Goal: Complete application form: Complete application form

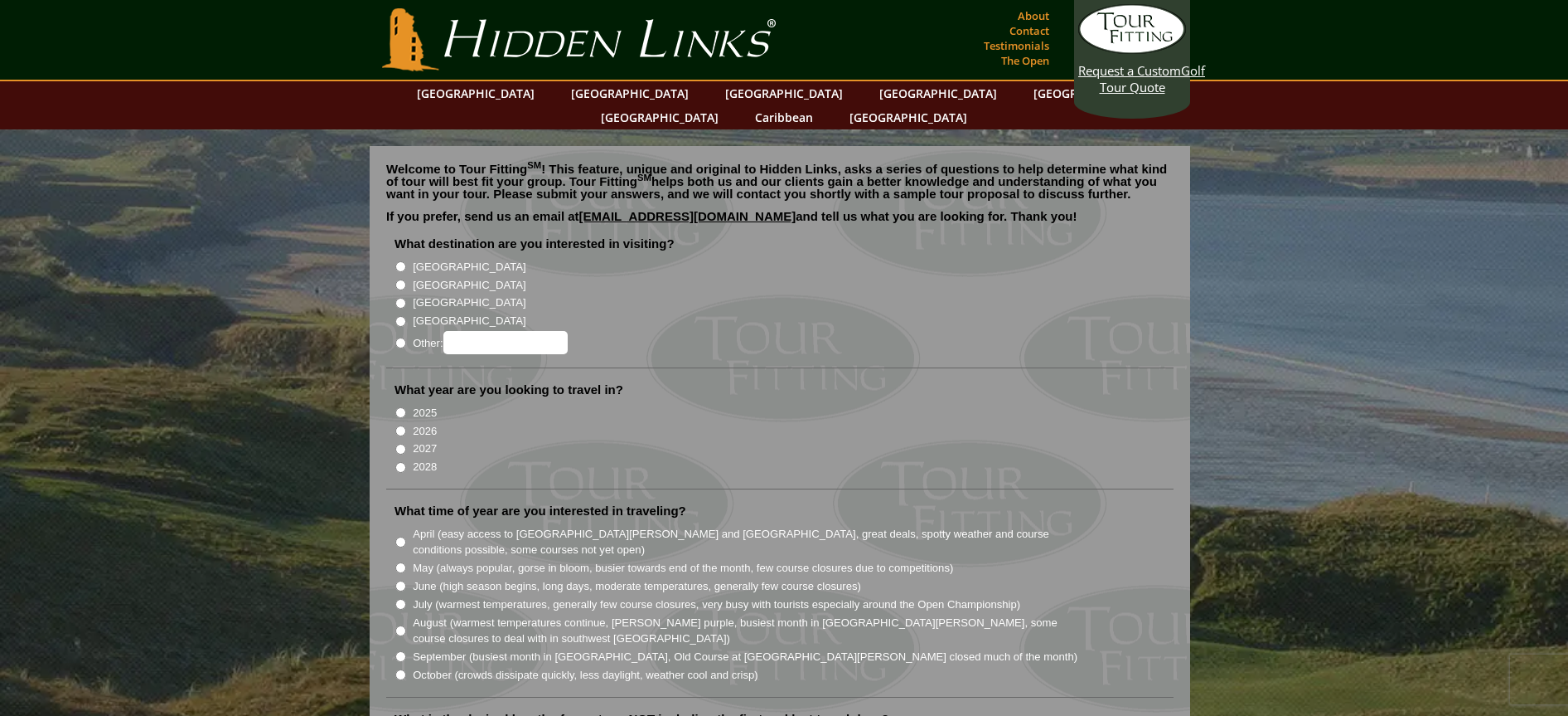
click at [399, 261] on input "[GEOGRAPHIC_DATA]" at bounding box center [401, 266] width 11 height 11
radio input "true"
click at [402, 425] on input "2026" at bounding box center [401, 431] width 11 height 11
radio input "true"
click at [399, 444] on input "2027" at bounding box center [401, 450] width 11 height 11
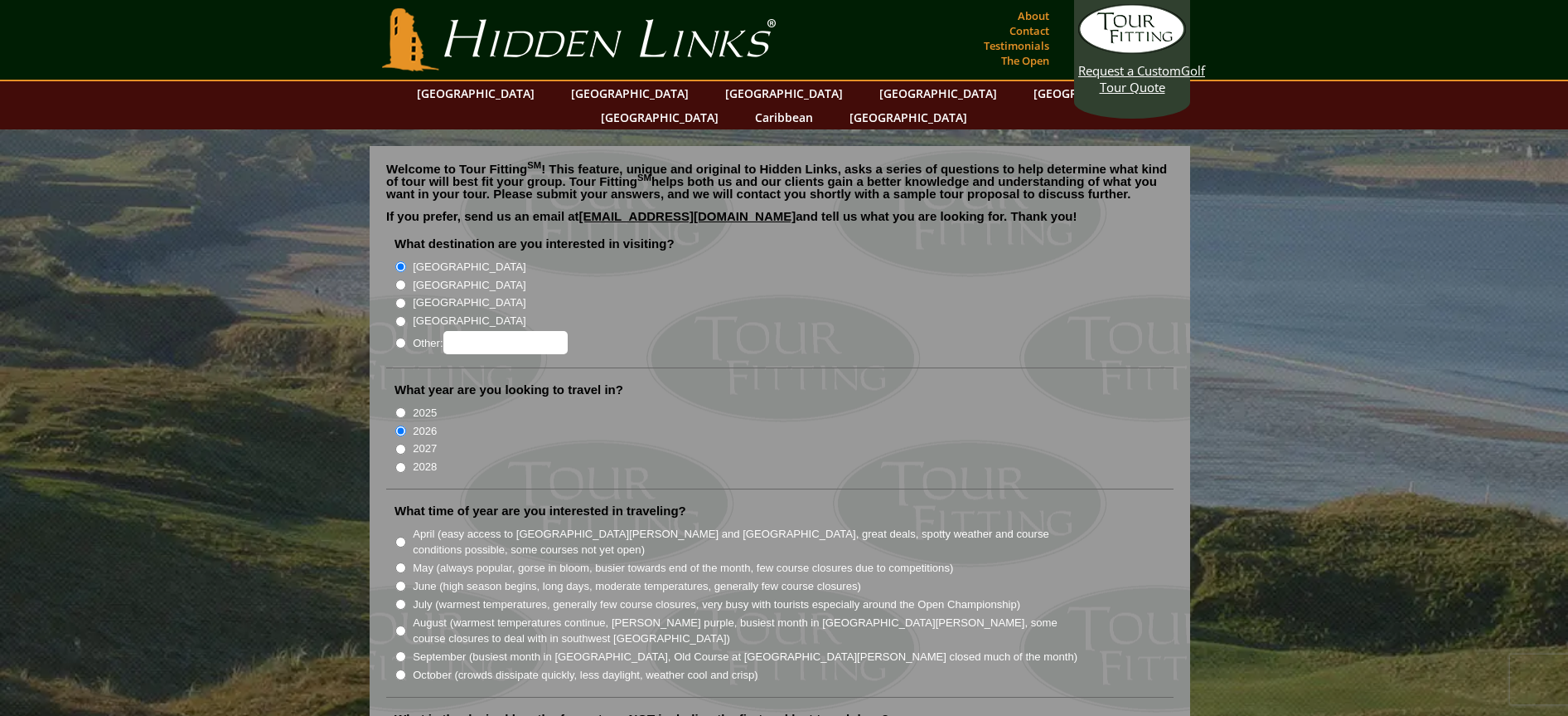
radio input "true"
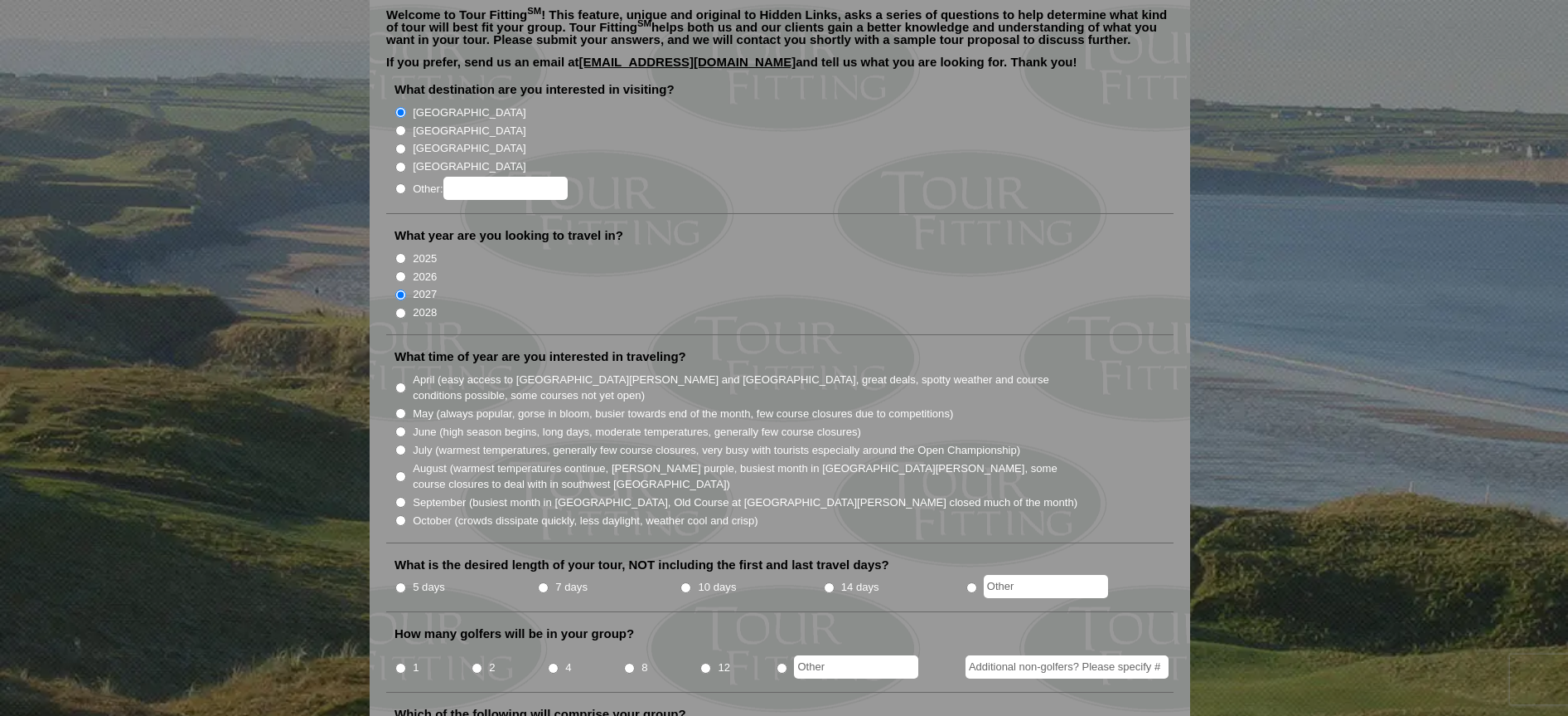
scroll to position [157, 0]
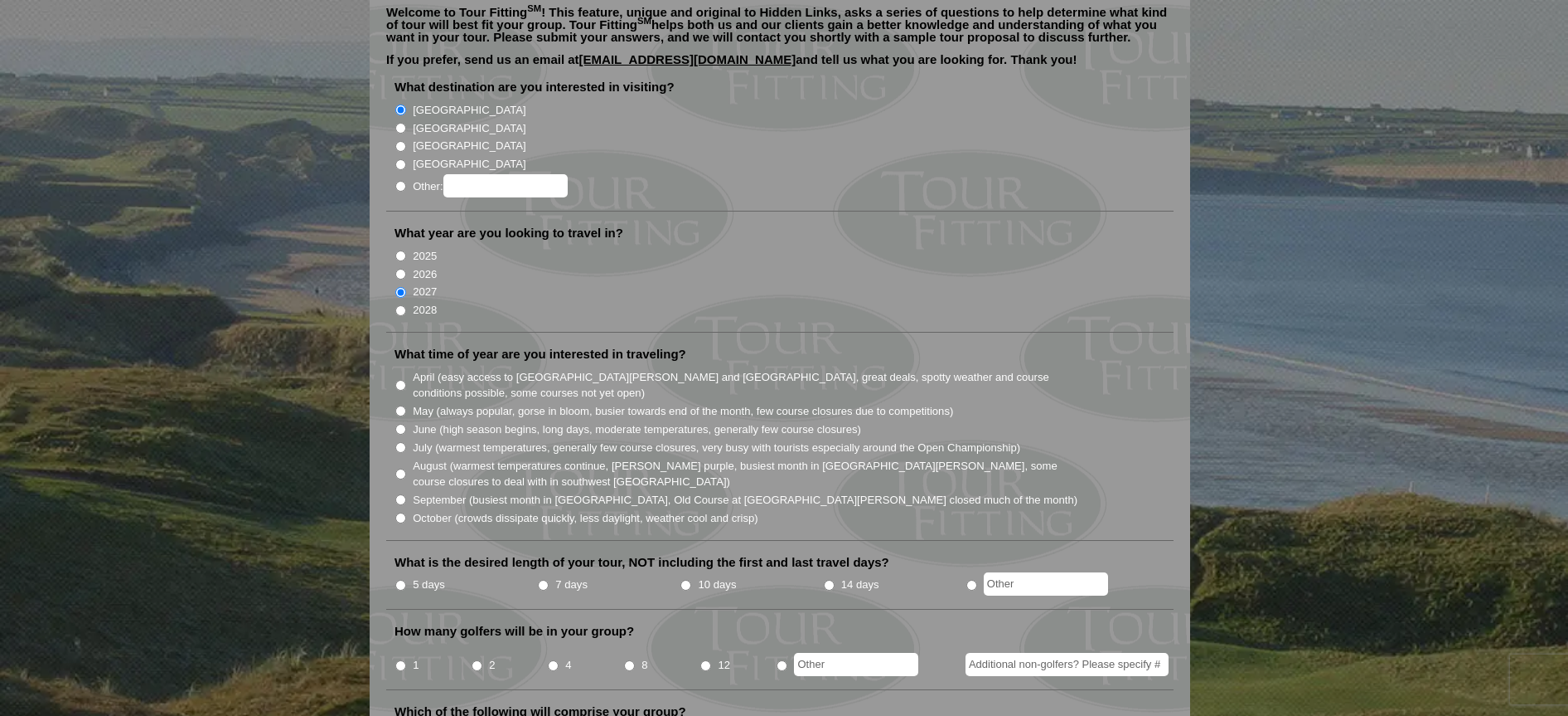
click at [548, 575] on li "7 days" at bounding box center [608, 585] width 143 height 21
click at [542, 580] on input "7 days" at bounding box center [544, 585] width 11 height 11
radio input "true"
click at [554, 660] on input "4" at bounding box center [553, 666] width 11 height 11
radio input "true"
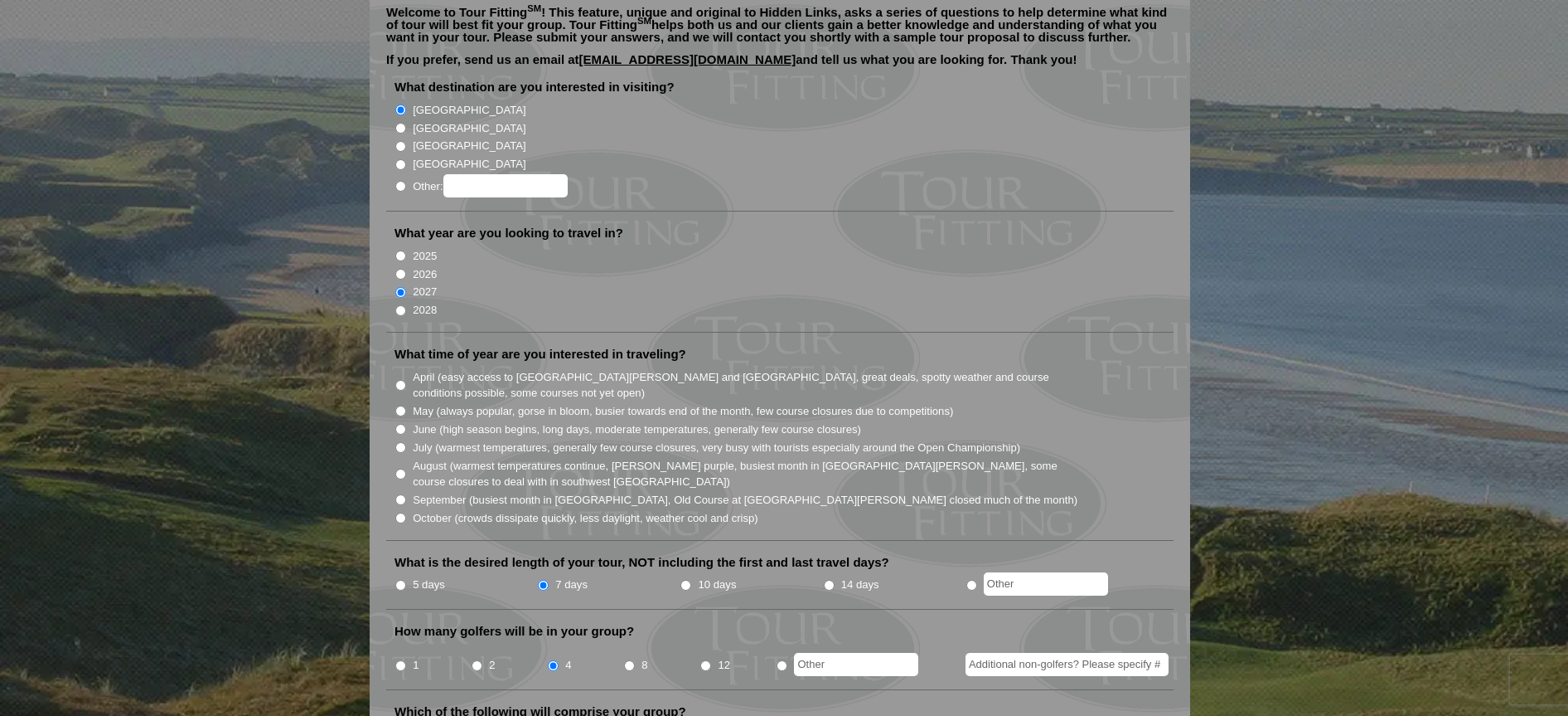
click at [403, 406] on input "May (always popular, gorse in bloom, busier towards end of the month, few cours…" at bounding box center [401, 411] width 11 height 11
radio input "true"
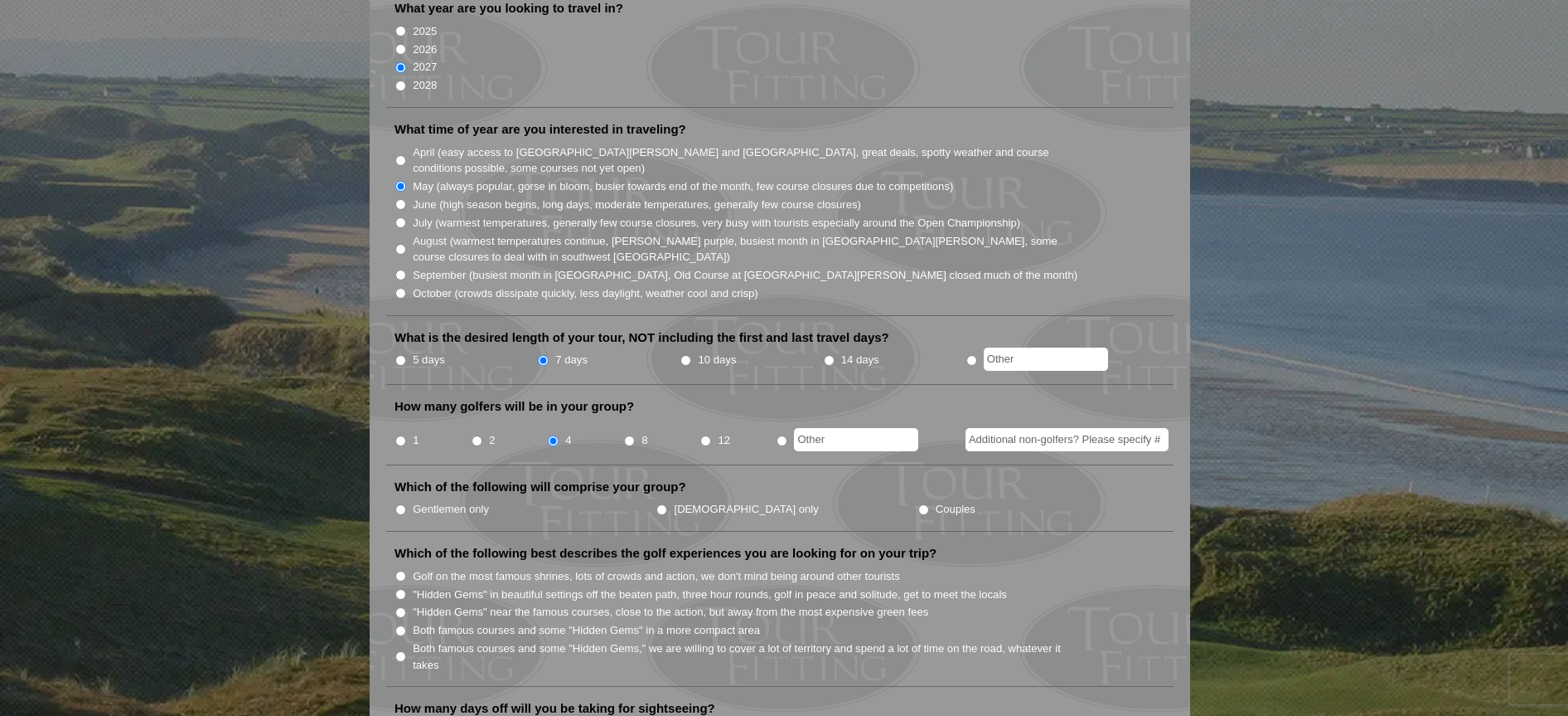
scroll to position [388, 0]
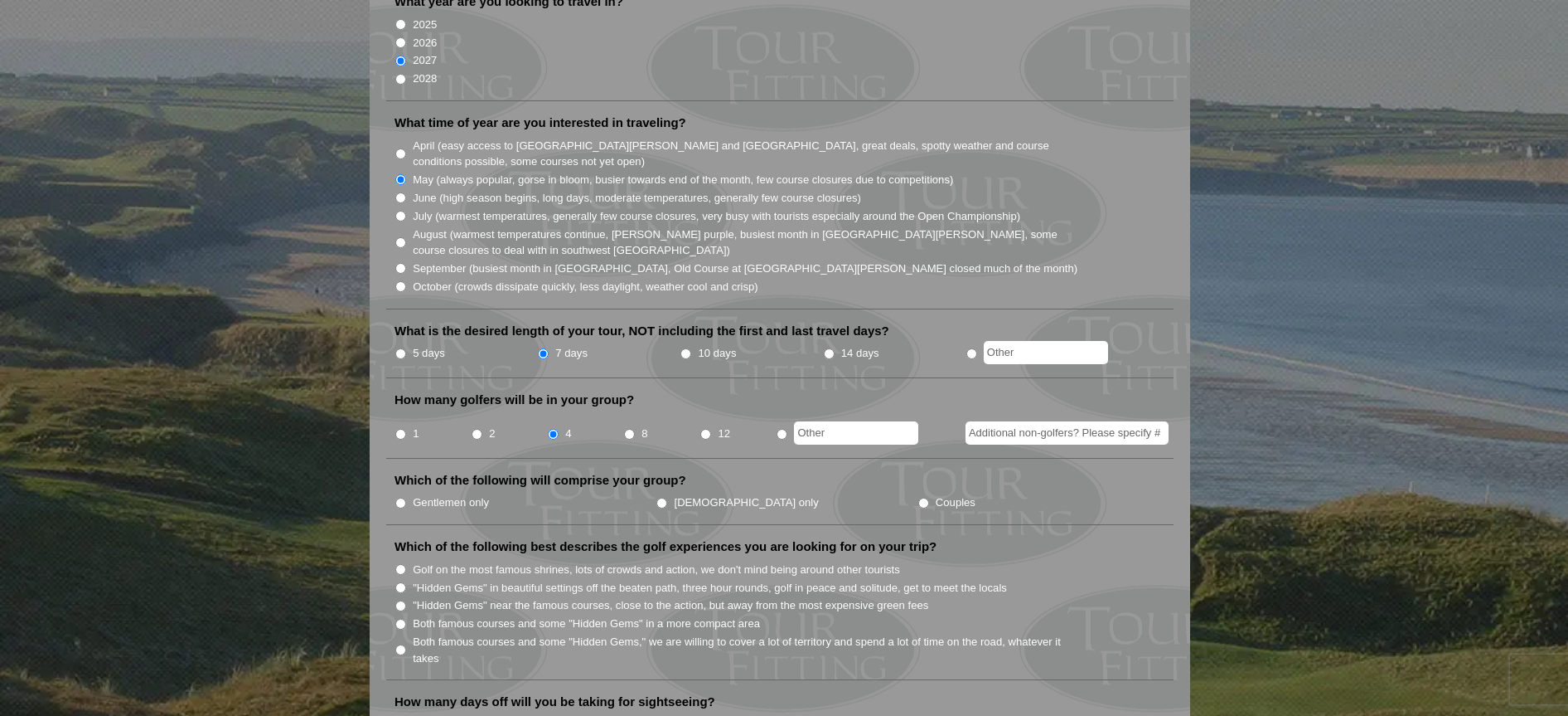
click at [395, 497] on input "Gentlemen only" at bounding box center [401, 503] width 11 height 11
radio input "true"
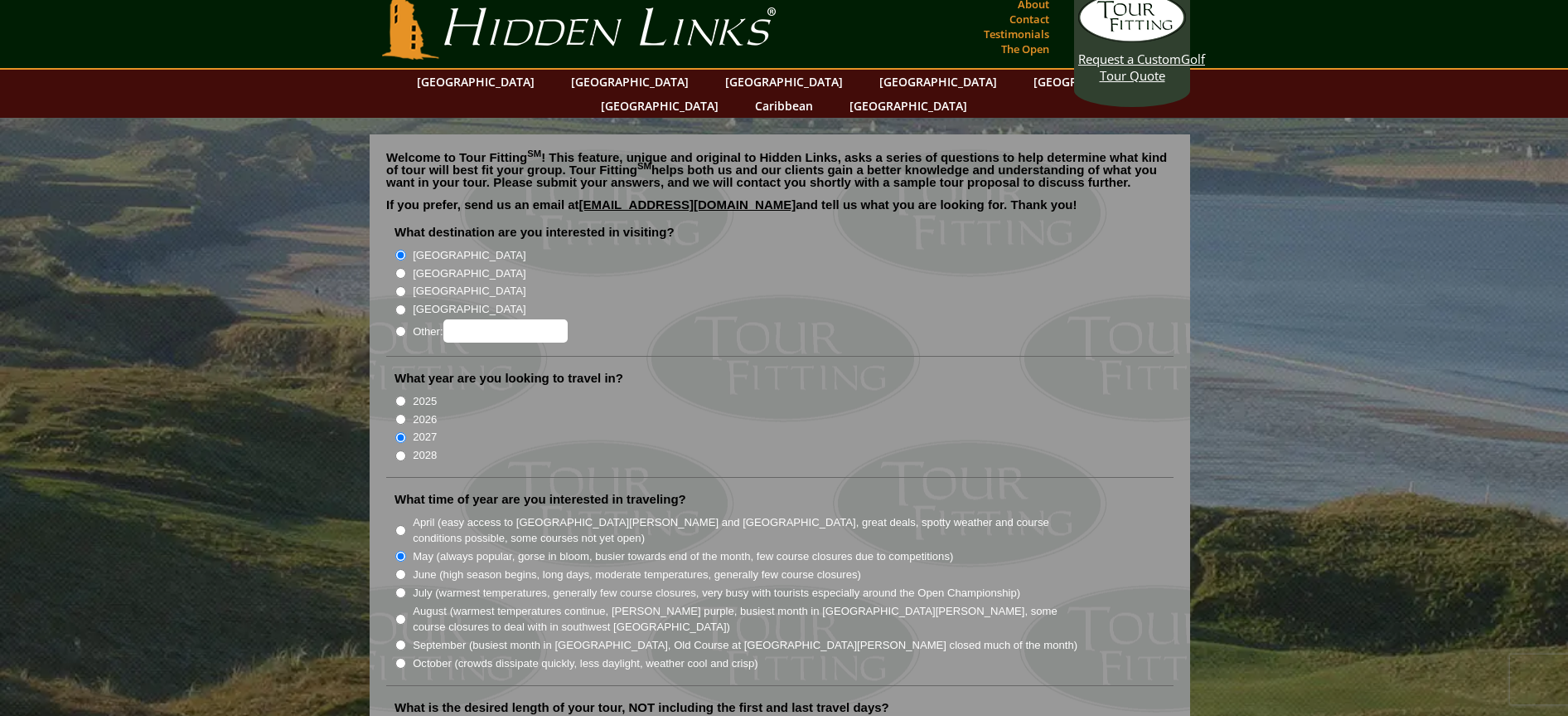
scroll to position [0, 0]
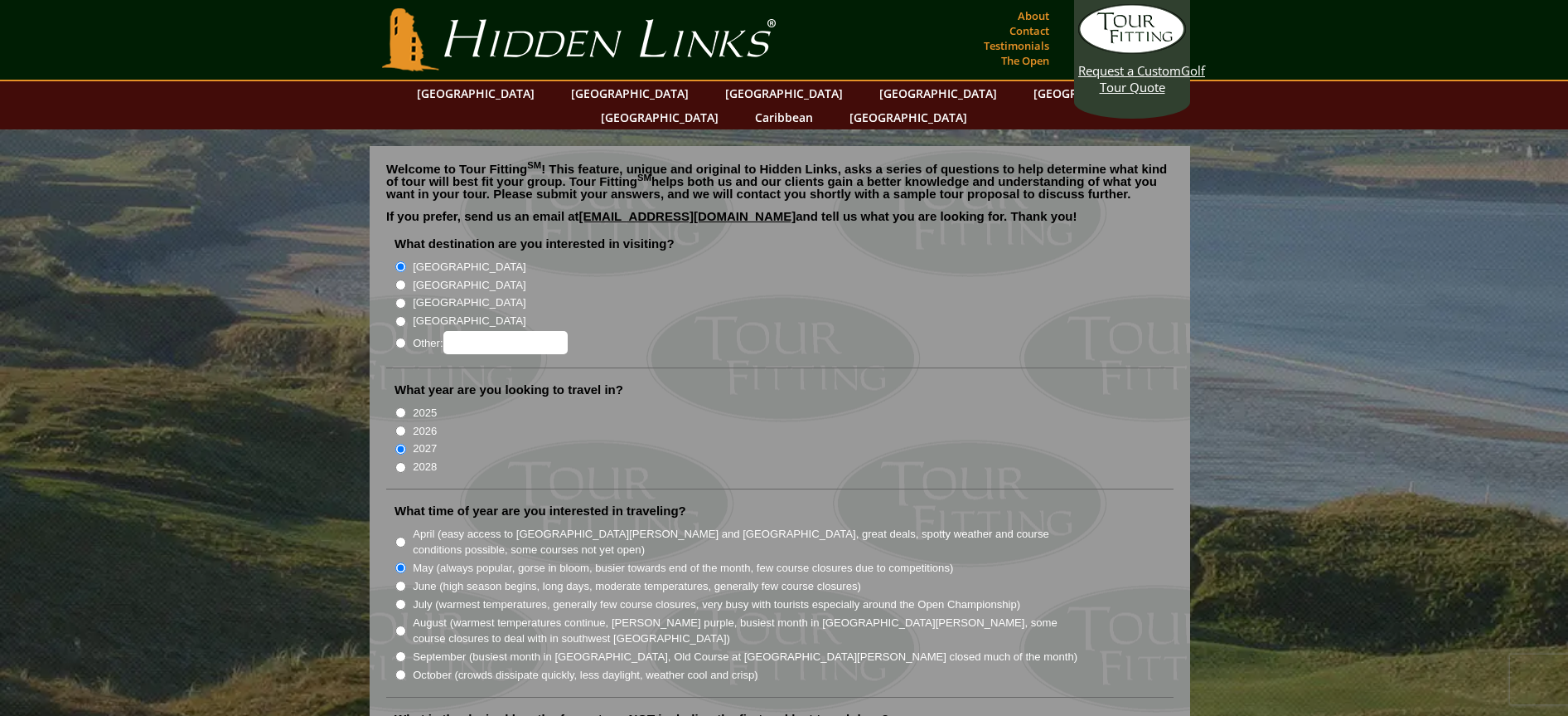
click at [403, 425] on input "2026" at bounding box center [401, 431] width 11 height 11
radio input "true"
click at [402, 438] on li "2027" at bounding box center [786, 448] width 784 height 19
click at [406, 444] on input "2027" at bounding box center [401, 450] width 11 height 11
radio input "true"
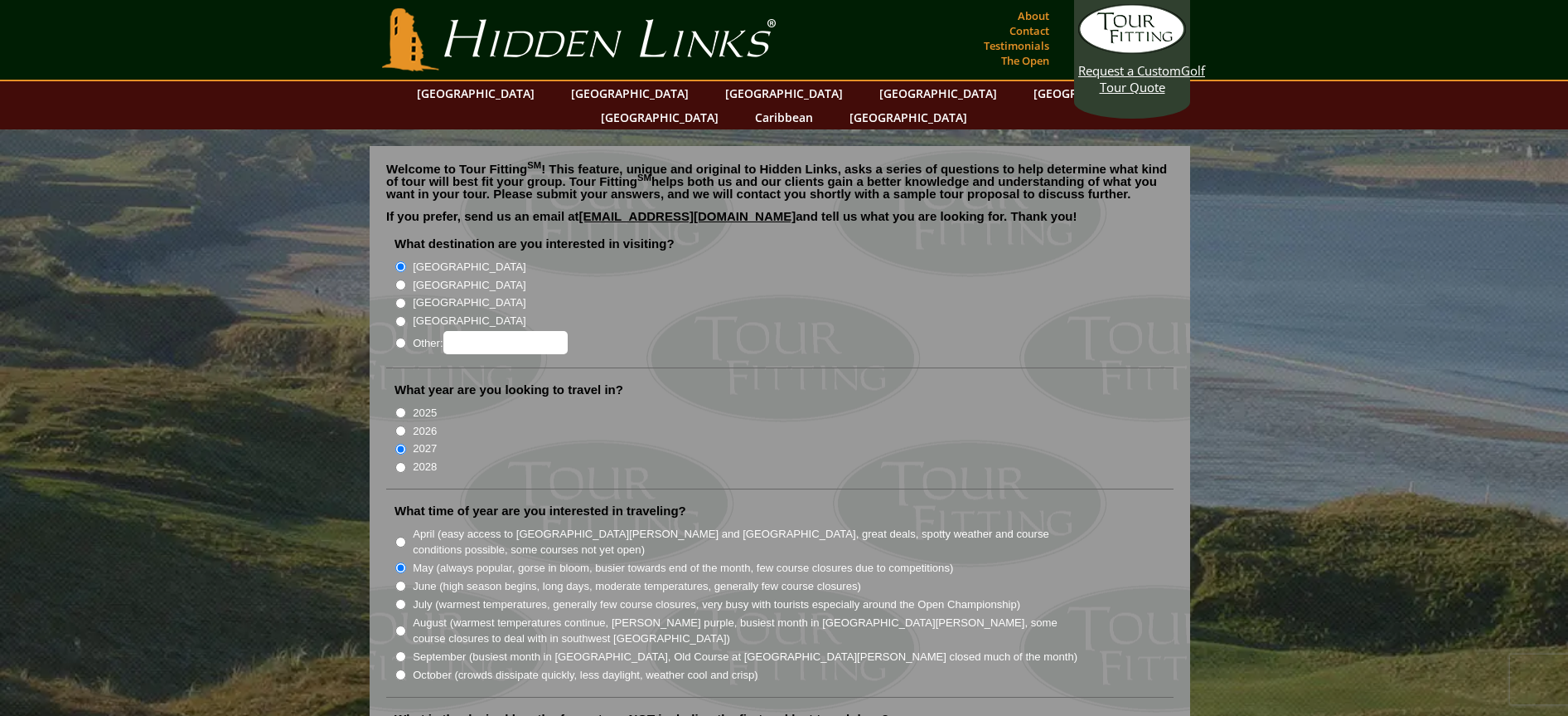
click at [401, 279] on input "[GEOGRAPHIC_DATA]" at bounding box center [401, 285] width 11 height 11
radio input "true"
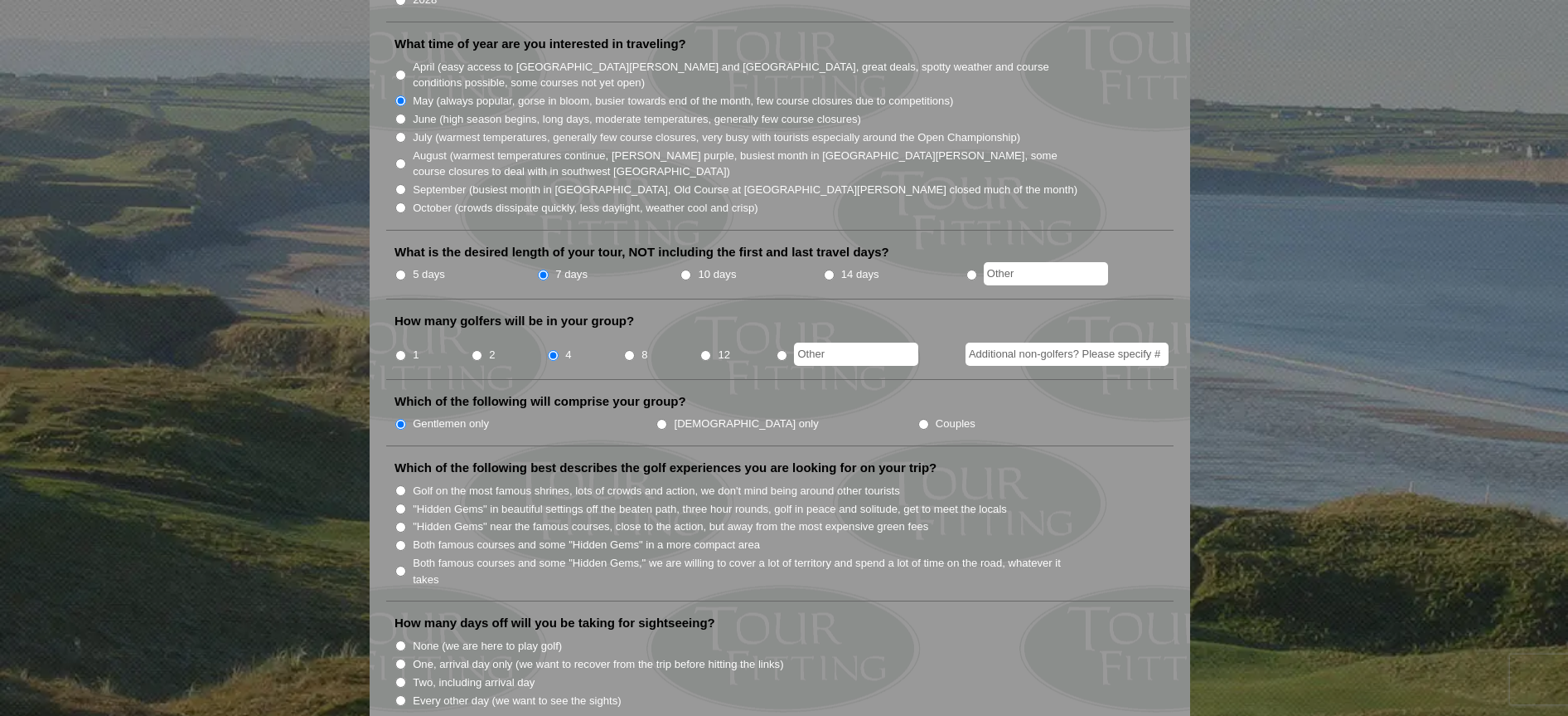
scroll to position [467, 0]
click at [403, 539] on input "Both famous courses and some "Hidden Gems" in a more compact area" at bounding box center [401, 545] width 11 height 11
radio input "true"
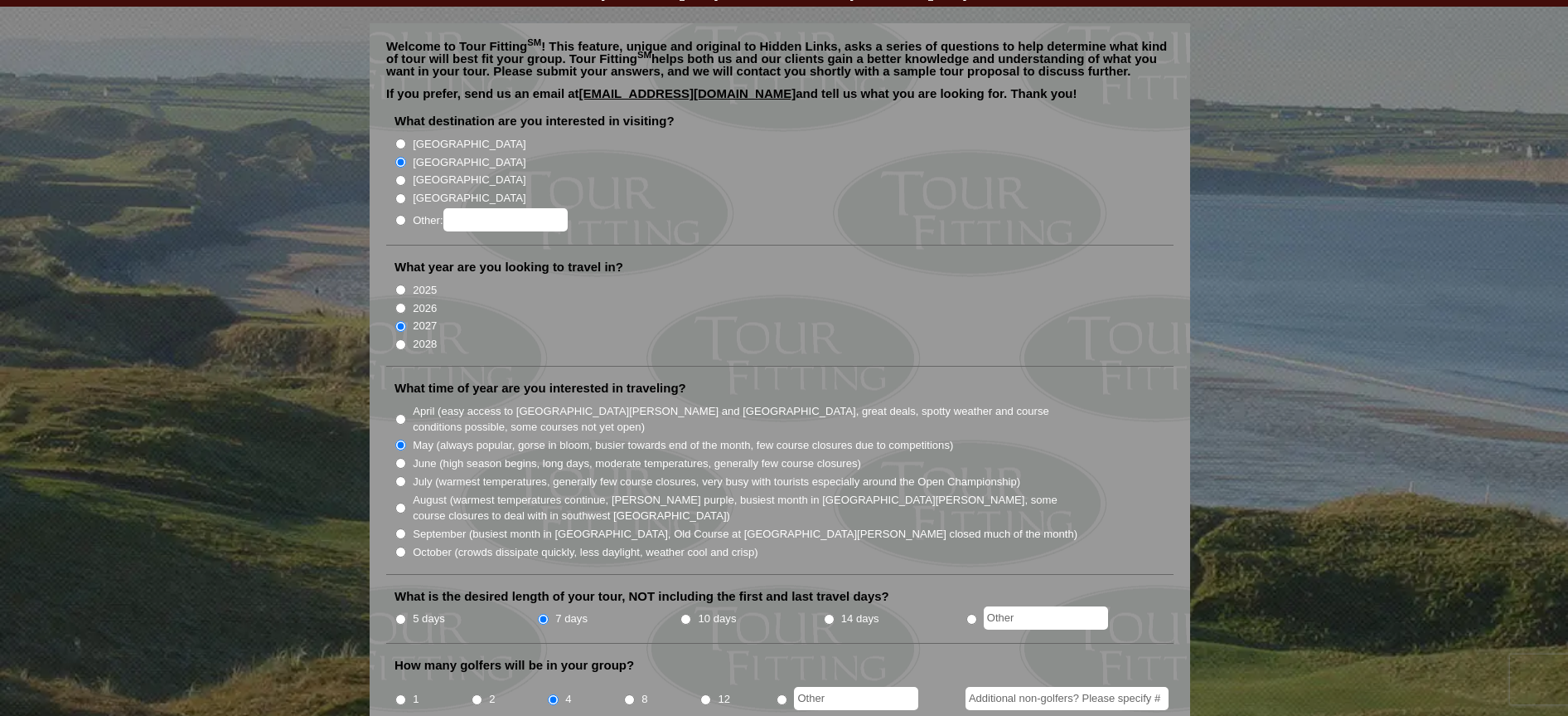
scroll to position [104, 0]
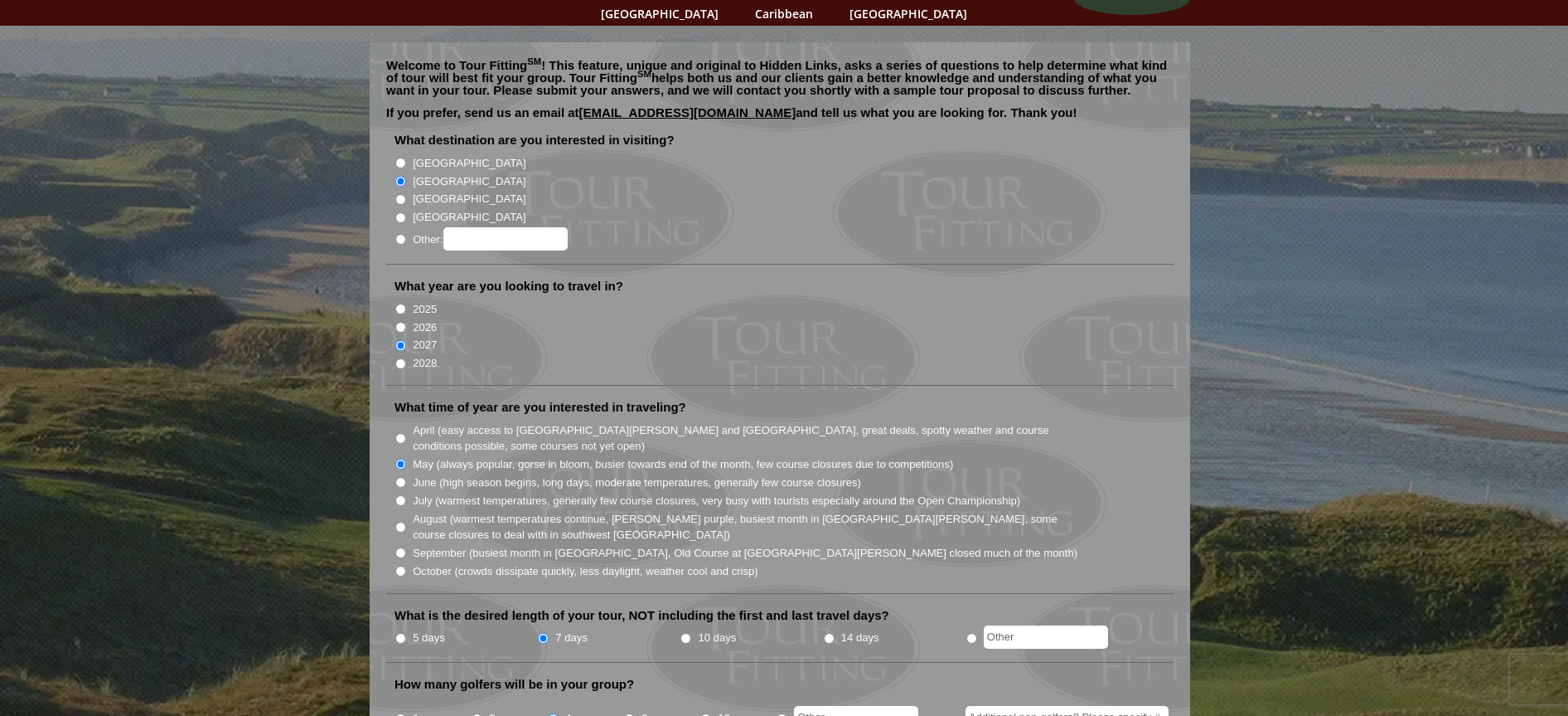
click at [402, 358] on input "2028" at bounding box center [401, 364] width 11 height 11
radio input "true"
click at [397, 340] on input "2027" at bounding box center [401, 346] width 11 height 11
radio input "true"
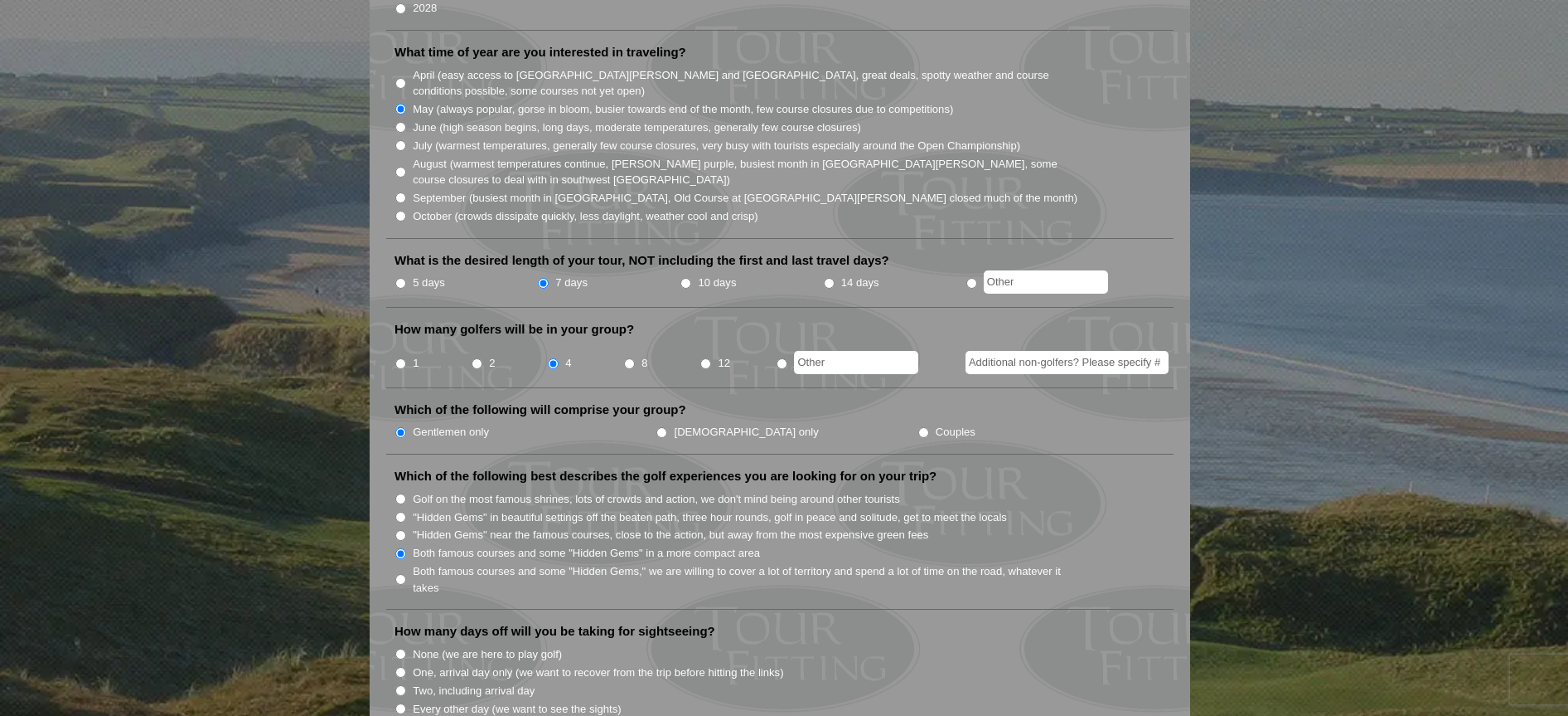
scroll to position [460, 0]
